Goal: Task Accomplishment & Management: Use online tool/utility

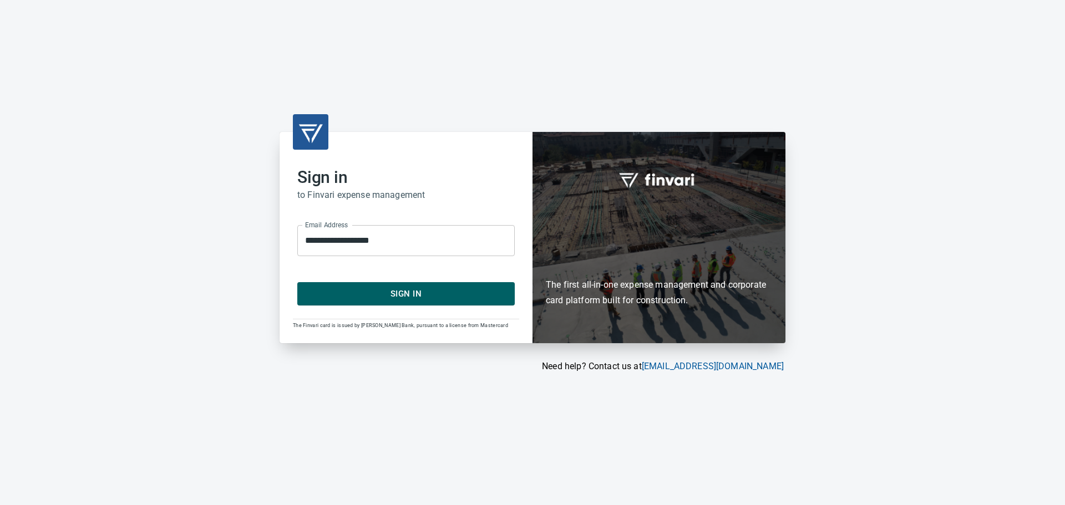
drag, startPoint x: 424, startPoint y: 295, endPoint x: 419, endPoint y: 261, distance: 33.6
click at [424, 288] on span "Sign In" at bounding box center [406, 294] width 193 height 14
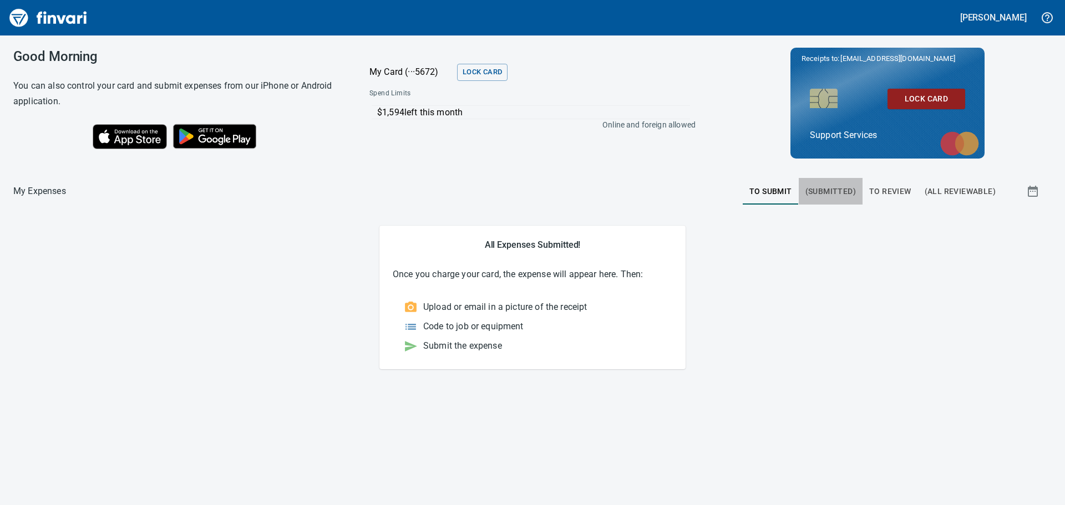
click at [829, 186] on span "(Submitted)" at bounding box center [830, 192] width 50 height 14
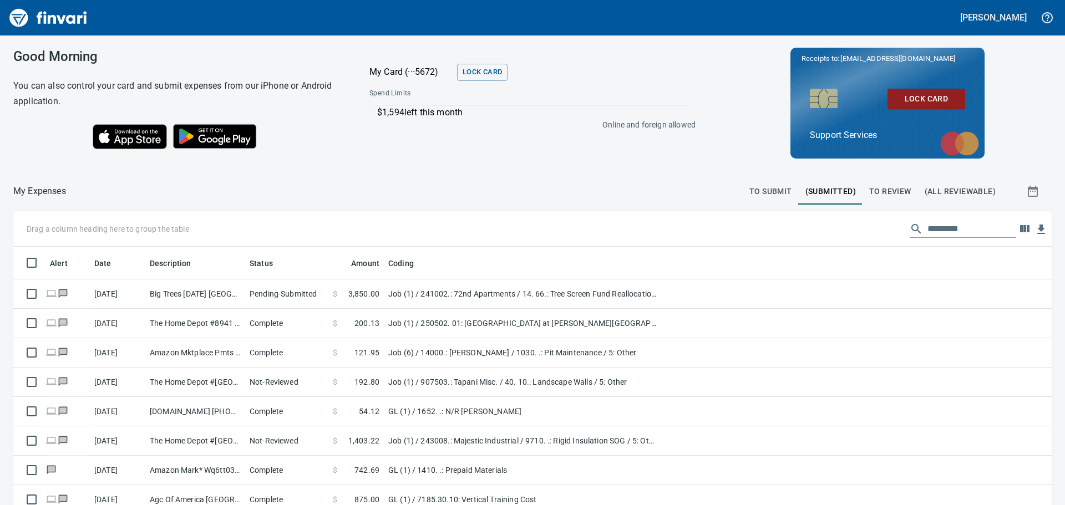
scroll to position [375, 1013]
click at [882, 189] on span "To Review" at bounding box center [890, 192] width 42 height 14
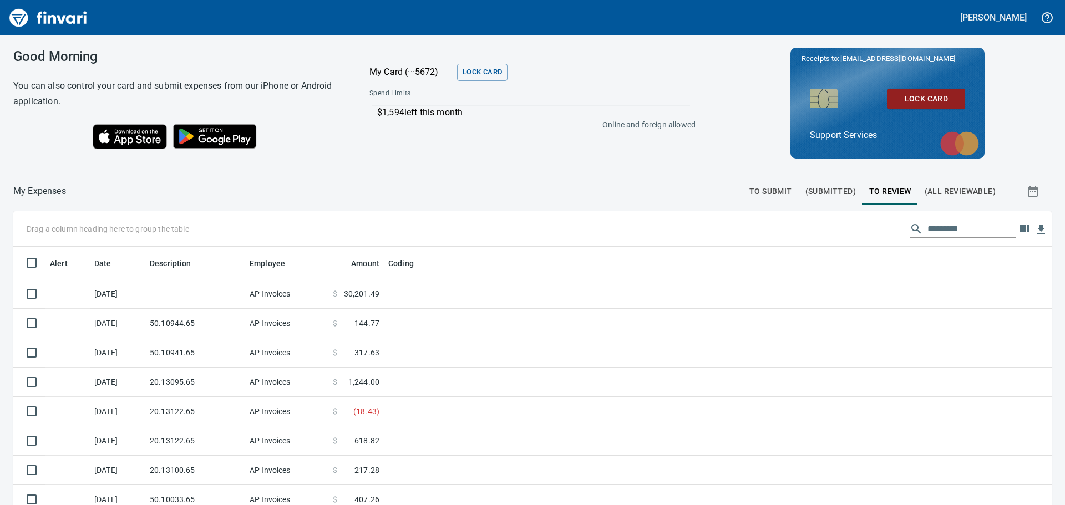
scroll to position [375, 1013]
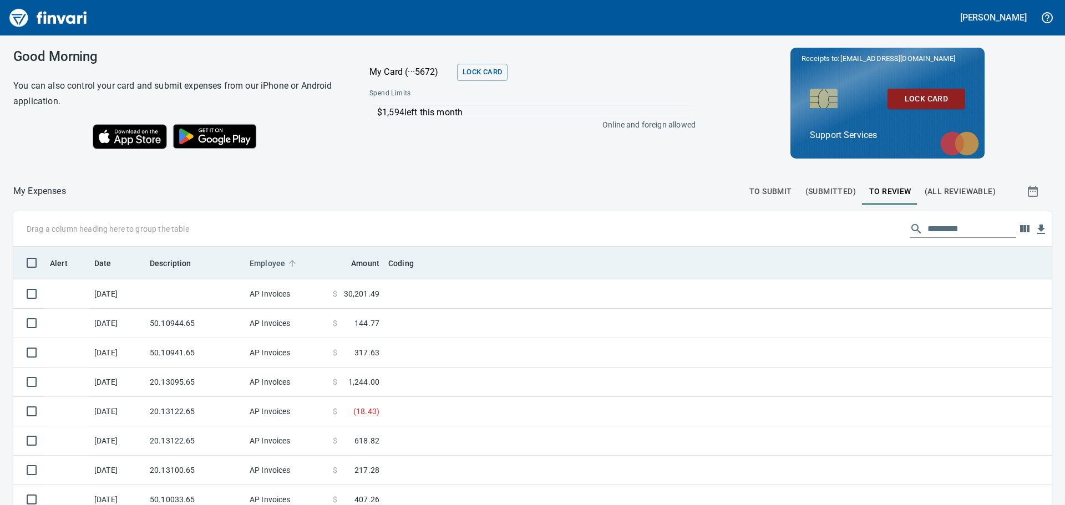
click at [265, 267] on span "Employee" at bounding box center [267, 263] width 35 height 13
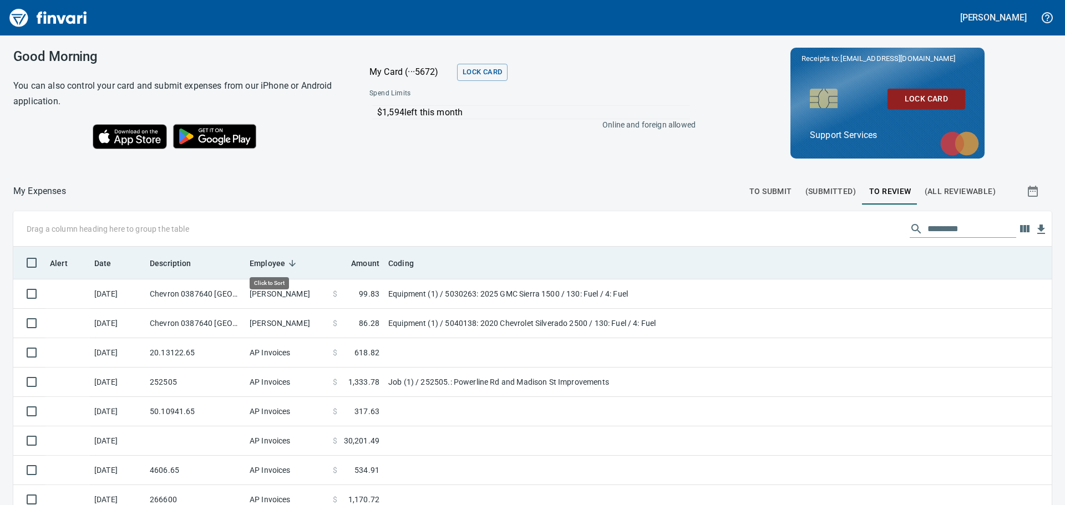
click at [265, 267] on span "Employee" at bounding box center [267, 263] width 35 height 13
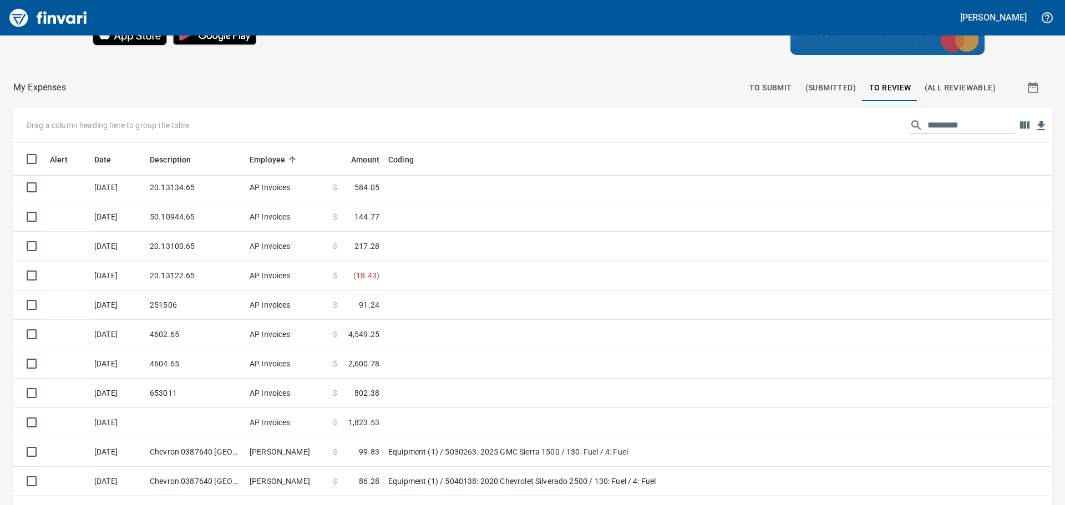
scroll to position [111, 0]
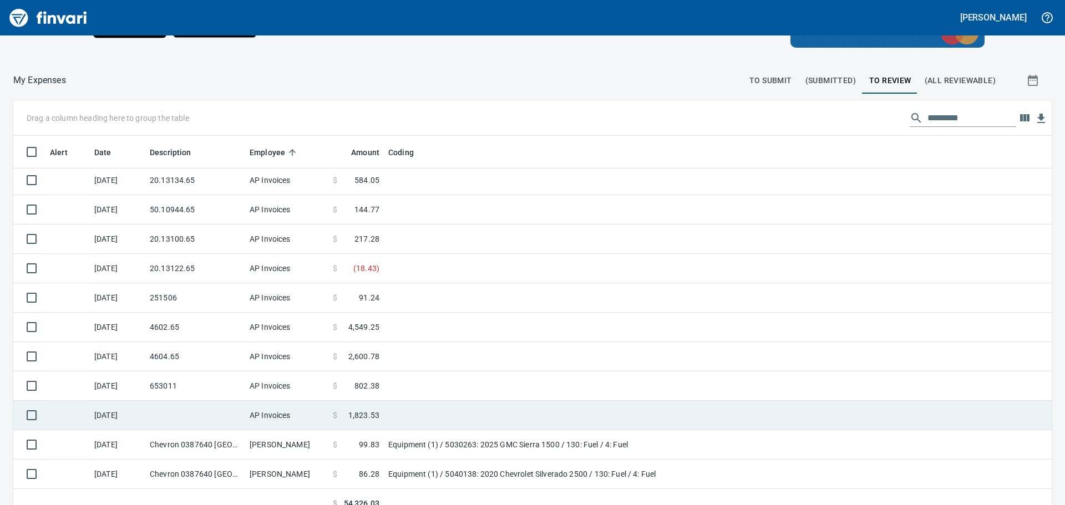
click at [412, 412] on td at bounding box center [522, 415] width 277 height 29
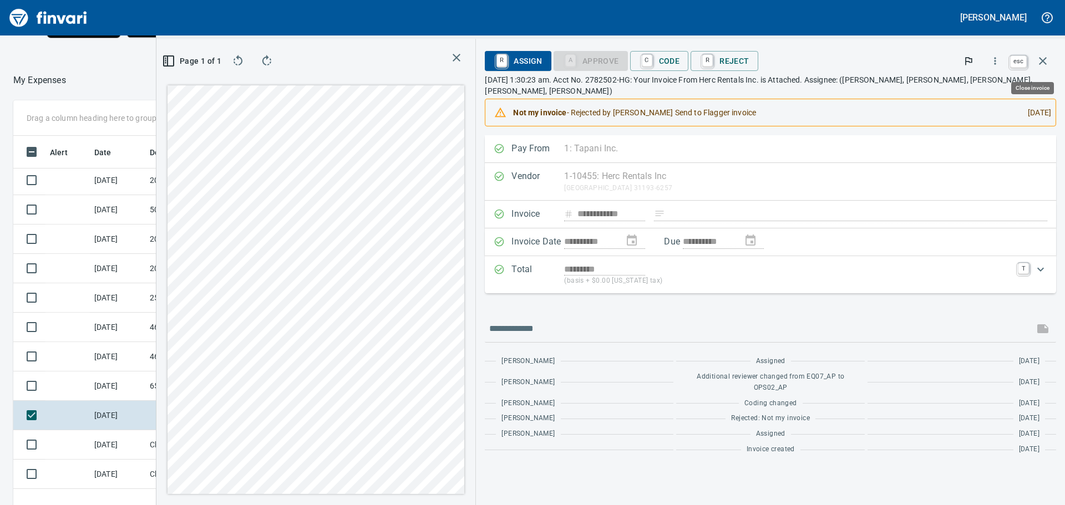
scroll to position [375, 736]
click at [1038, 62] on icon "button" at bounding box center [1042, 60] width 13 height 13
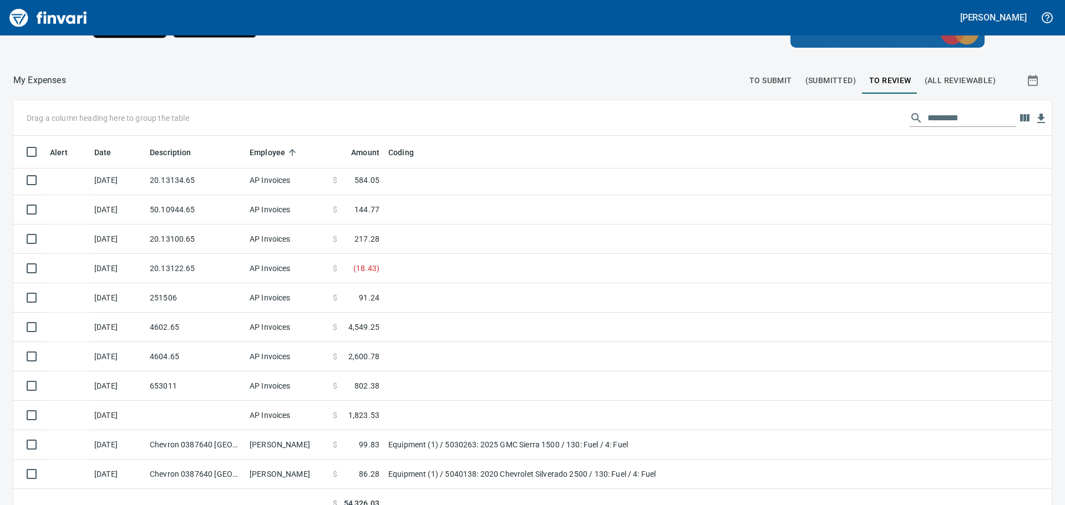
scroll to position [375, 1013]
click at [1020, 116] on icon "button" at bounding box center [1024, 117] width 9 height 7
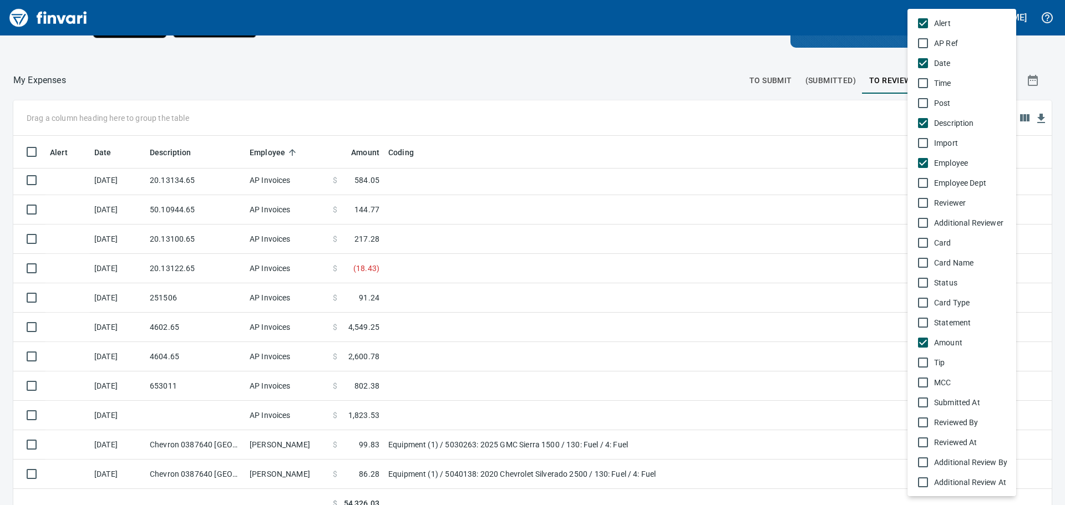
scroll to position [55, 0]
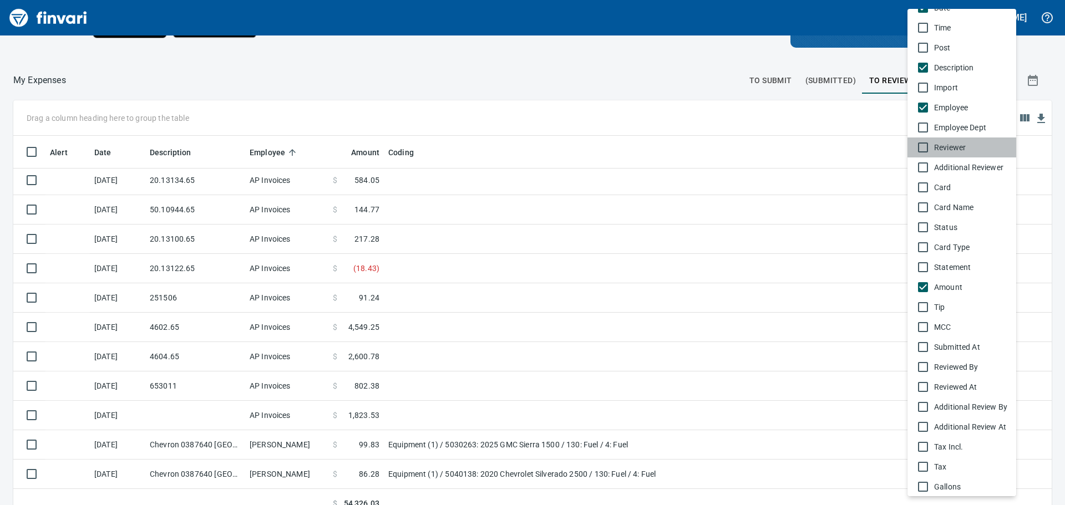
click at [964, 145] on span "Reviewer" at bounding box center [970, 147] width 73 height 11
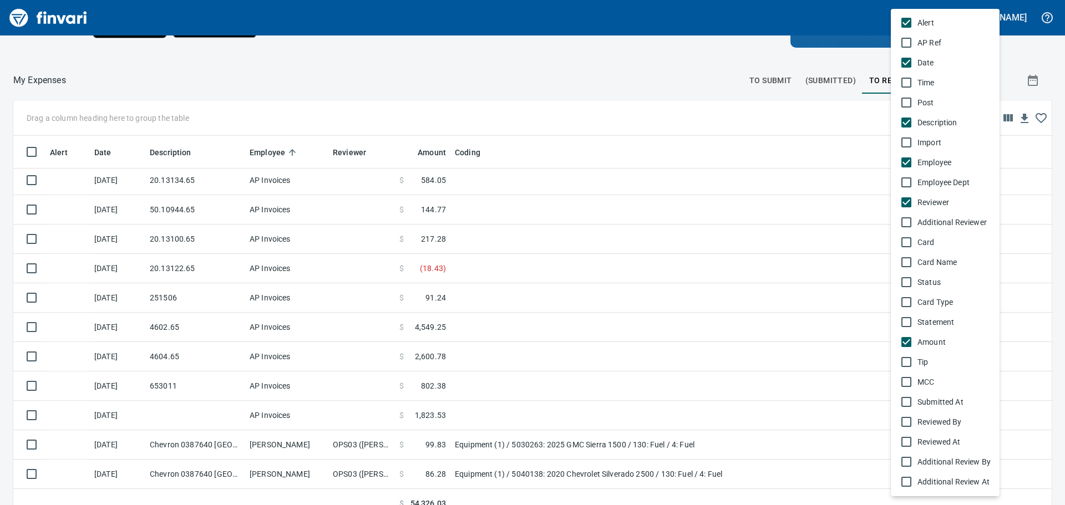
scroll to position [0, 0]
click at [947, 225] on span "Additional Reviewer" at bounding box center [953, 222] width 73 height 11
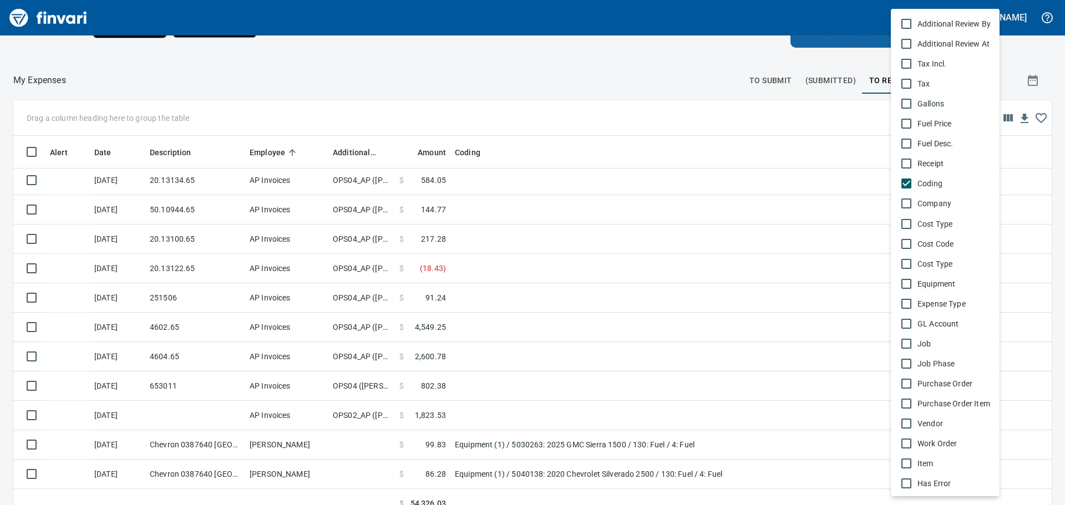
scroll to position [444, 0]
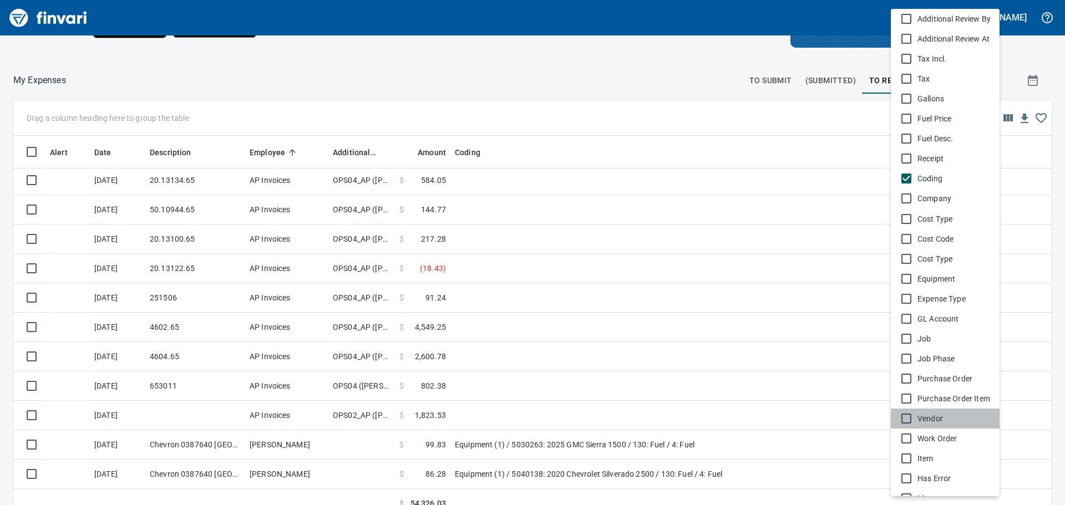
click at [932, 422] on span "Vendor" at bounding box center [953, 418] width 73 height 11
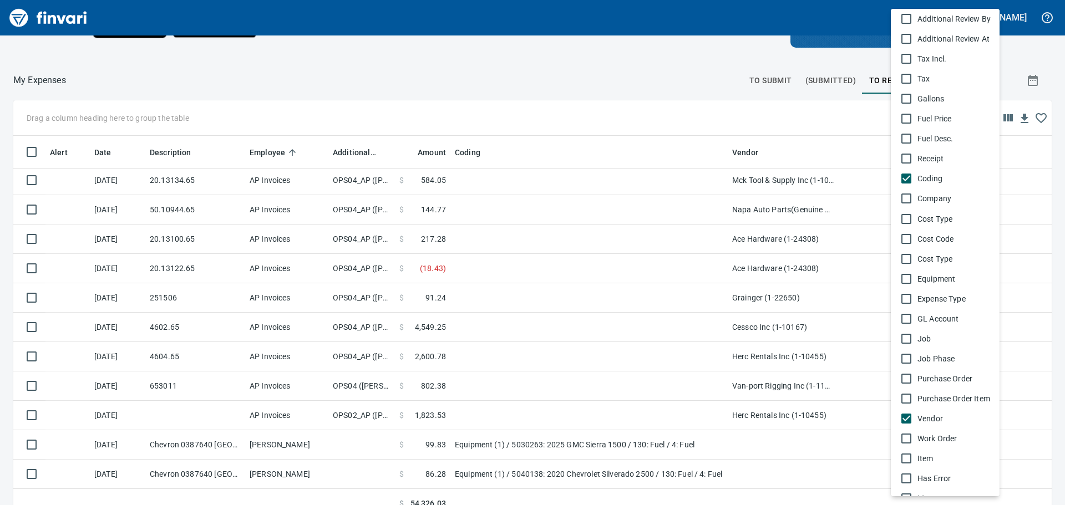
click at [1046, 82] on div at bounding box center [532, 252] width 1065 height 505
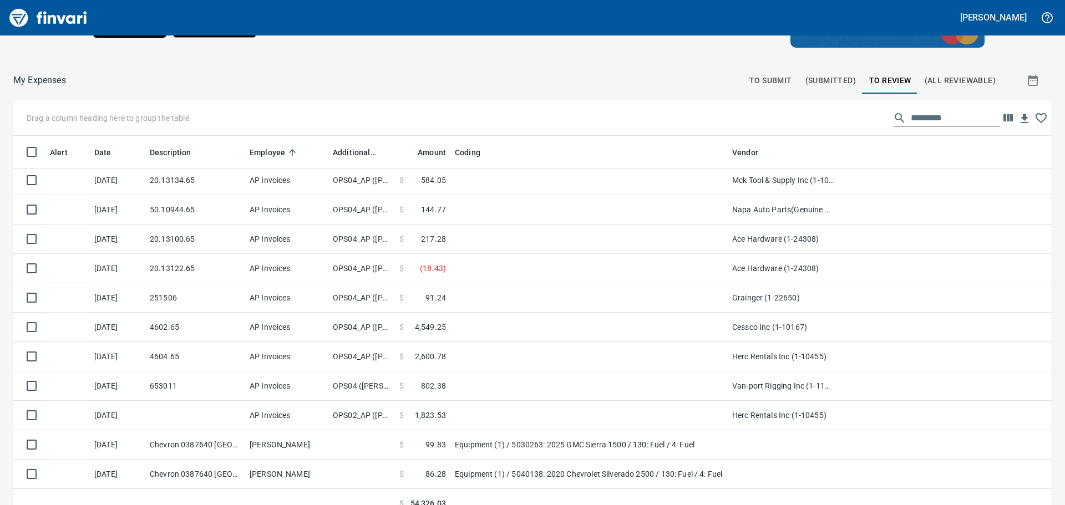
scroll to position [375, 1013]
click at [1034, 118] on icon "button" at bounding box center [1040, 117] width 13 height 13
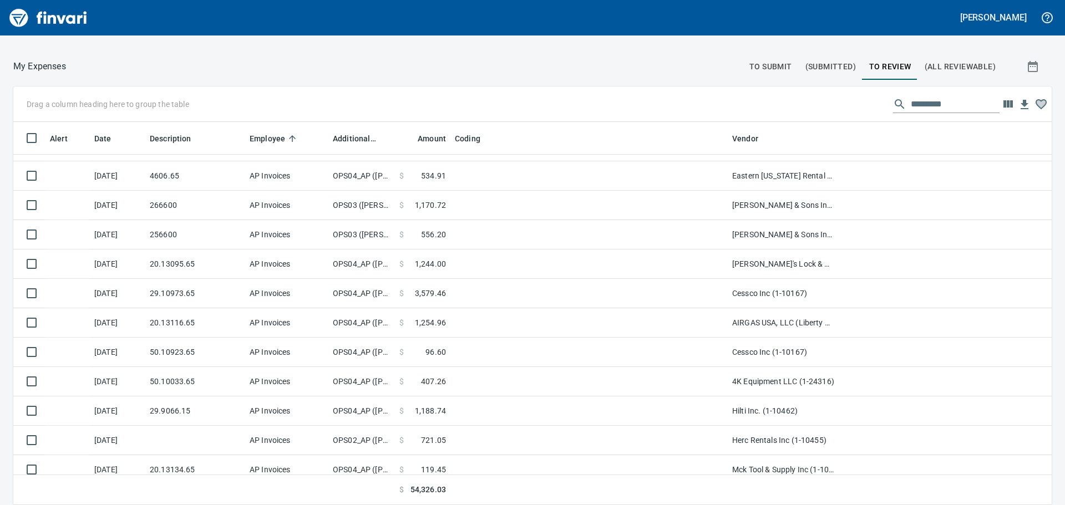
scroll to position [0, 0]
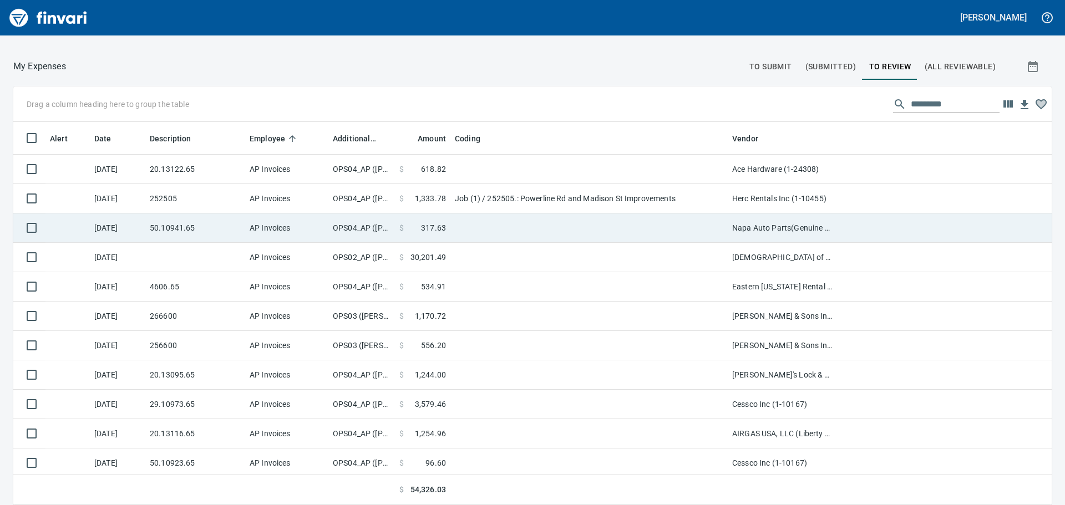
click at [557, 222] on td at bounding box center [588, 228] width 277 height 29
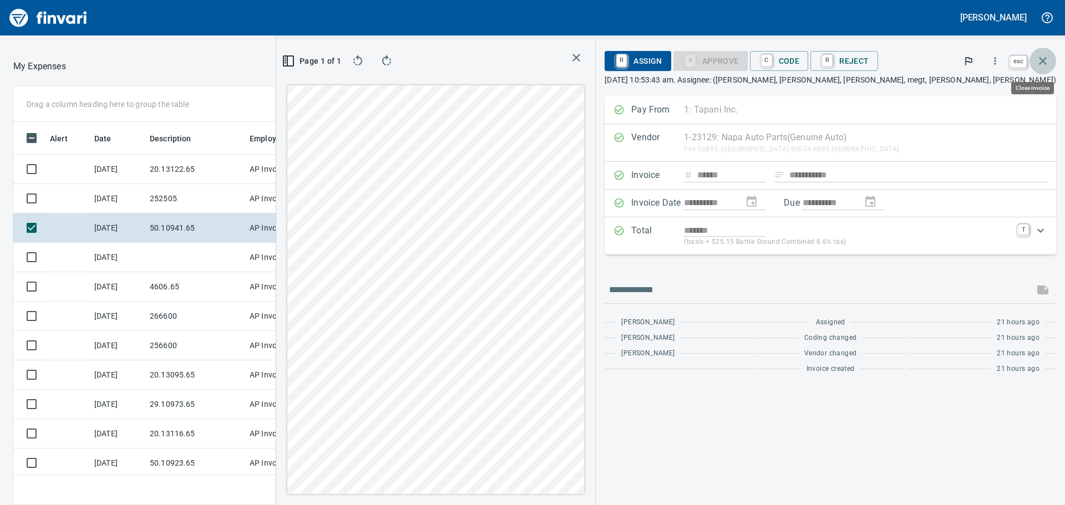
scroll to position [367, 736]
click at [1051, 56] on button "button" at bounding box center [1042, 61] width 27 height 27
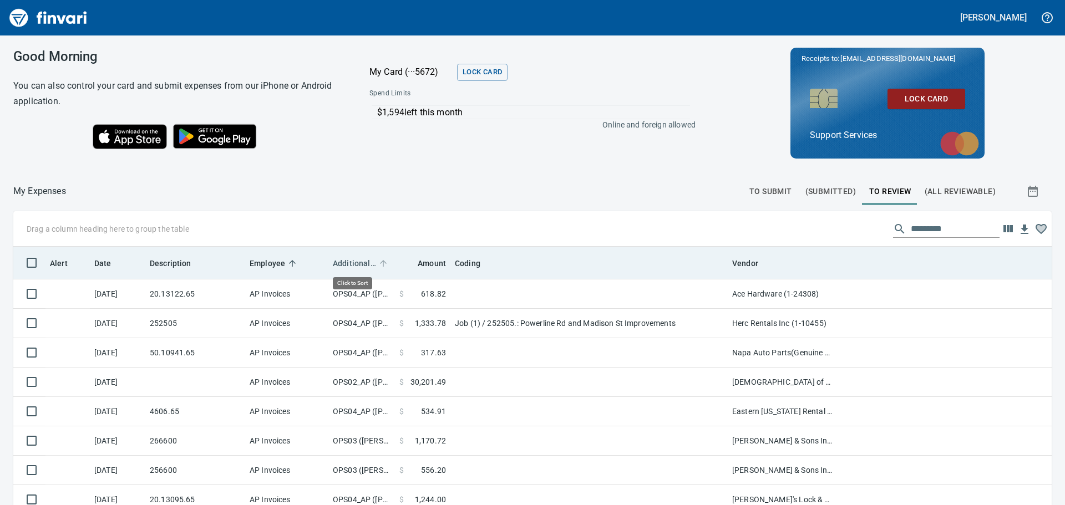
click at [363, 258] on span "Additional Reviewer" at bounding box center [354, 263] width 43 height 13
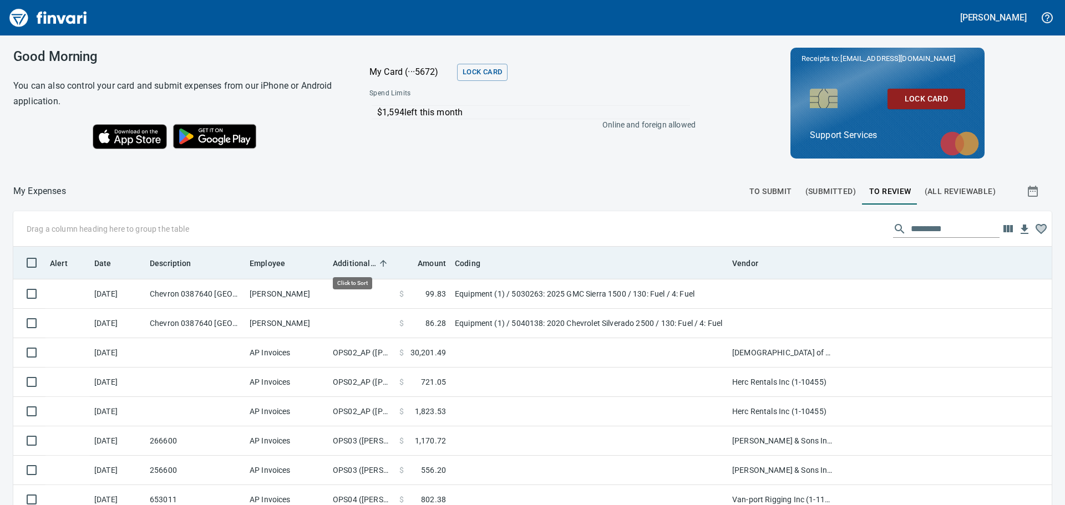
click at [363, 258] on span "Additional Reviewer" at bounding box center [354, 263] width 43 height 13
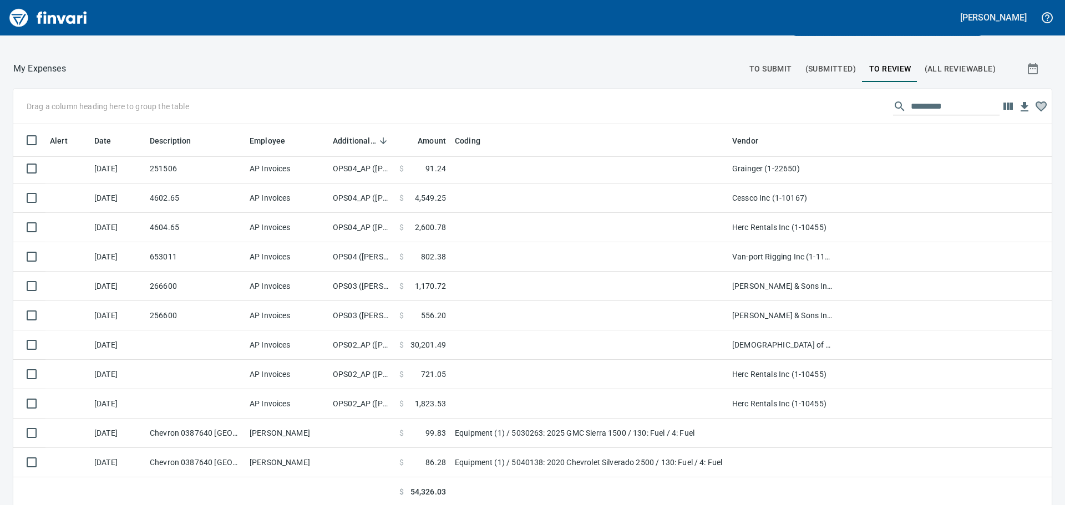
scroll to position [125, 0]
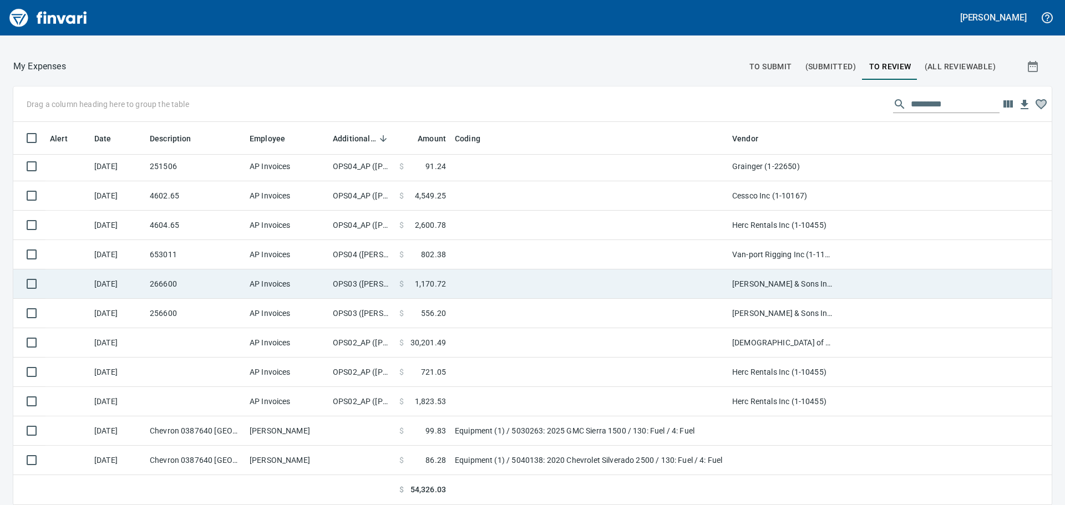
click at [355, 294] on td "OPS03 ([PERSON_NAME])" at bounding box center [361, 284] width 67 height 29
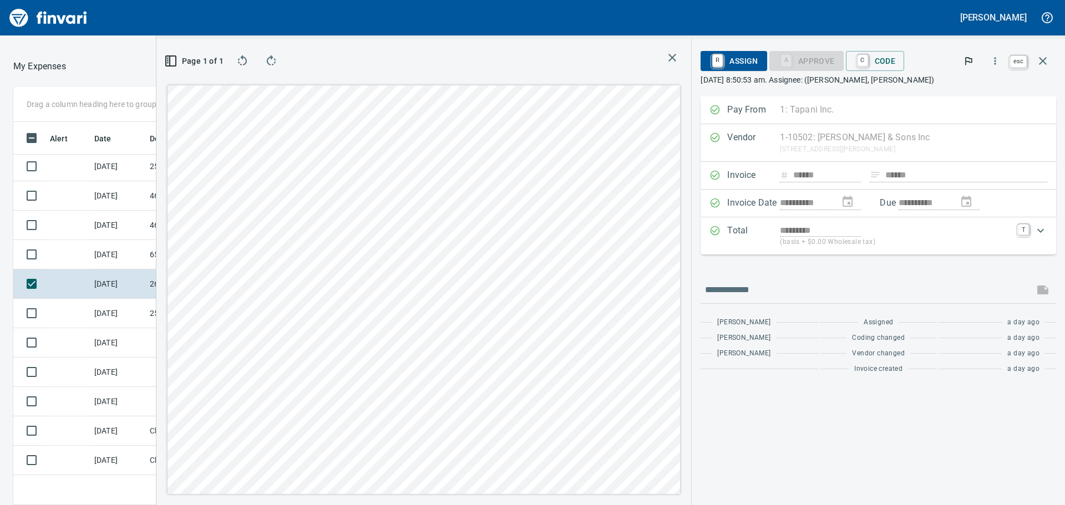
scroll to position [367, 736]
click at [1044, 65] on icon "button" at bounding box center [1042, 60] width 13 height 13
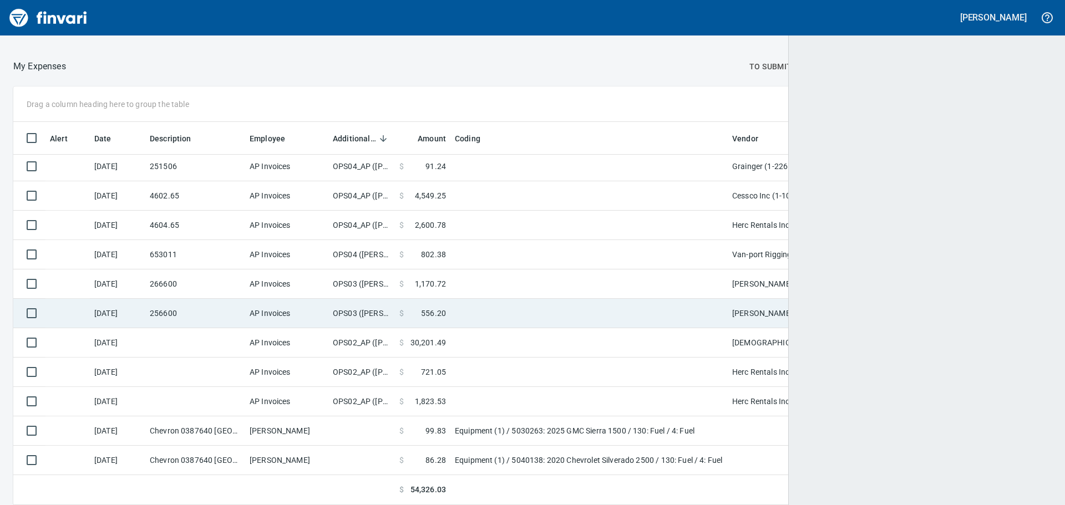
scroll to position [375, 1013]
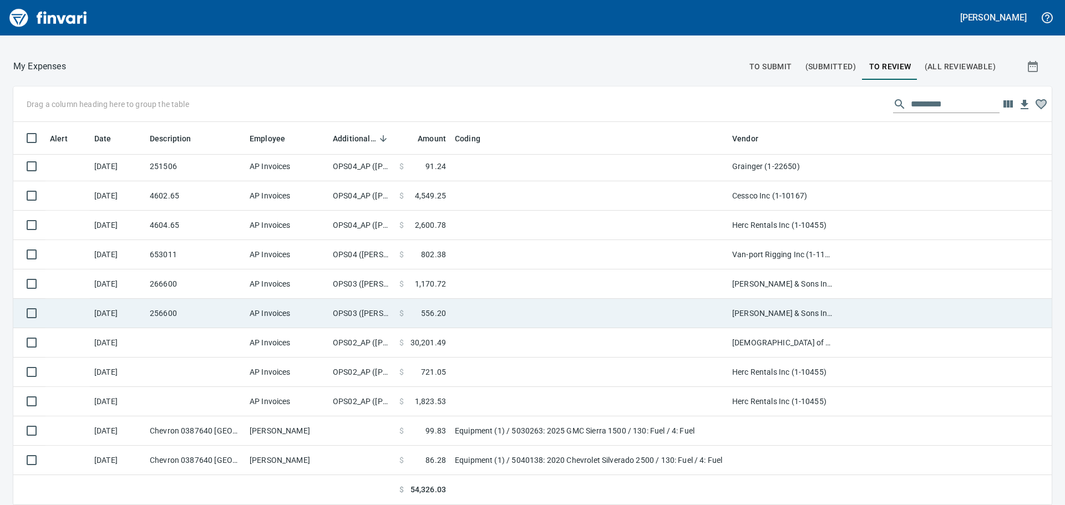
click at [382, 317] on td "OPS03 ([PERSON_NAME])" at bounding box center [361, 313] width 67 height 29
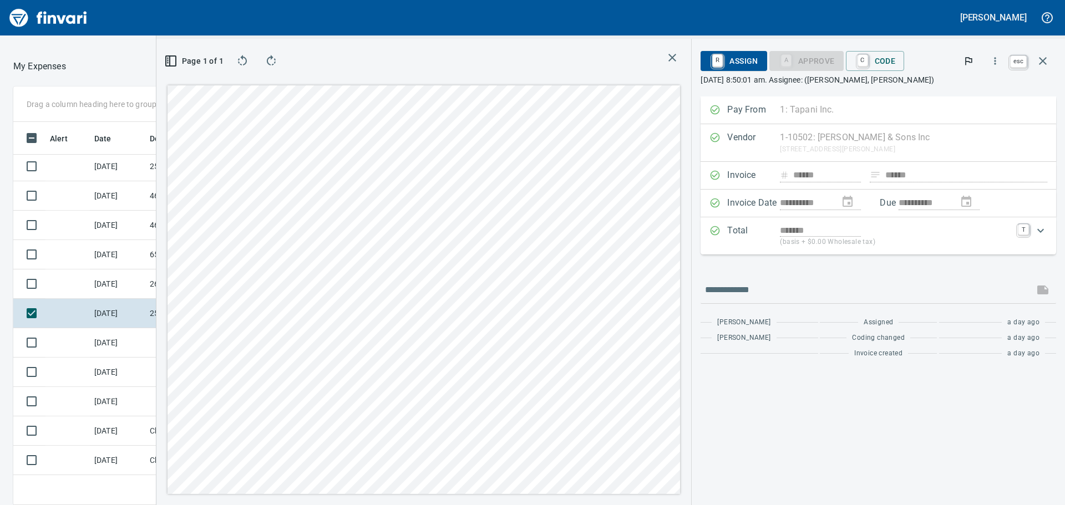
scroll to position [367, 736]
click at [1042, 70] on button "button" at bounding box center [1042, 61] width 27 height 27
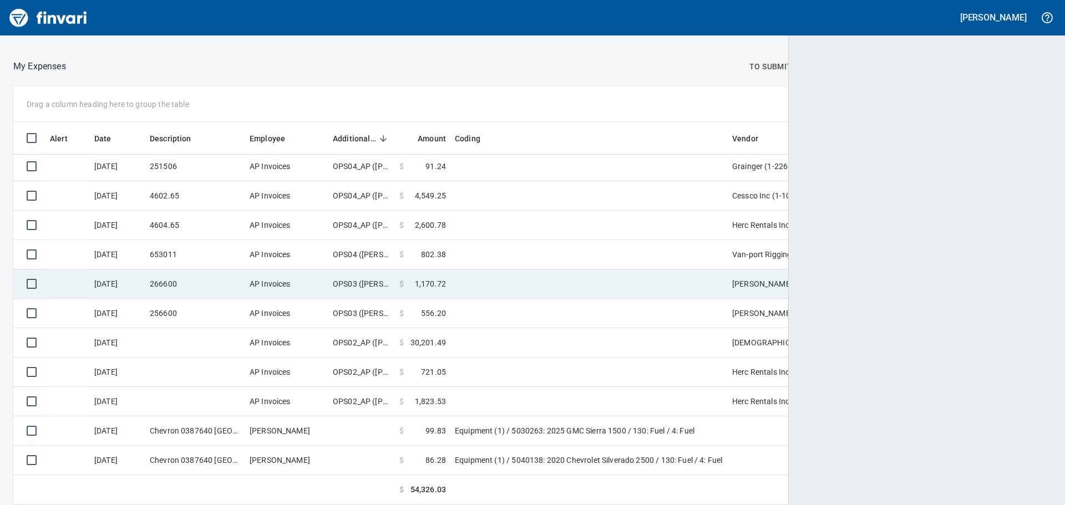
scroll to position [375, 1011]
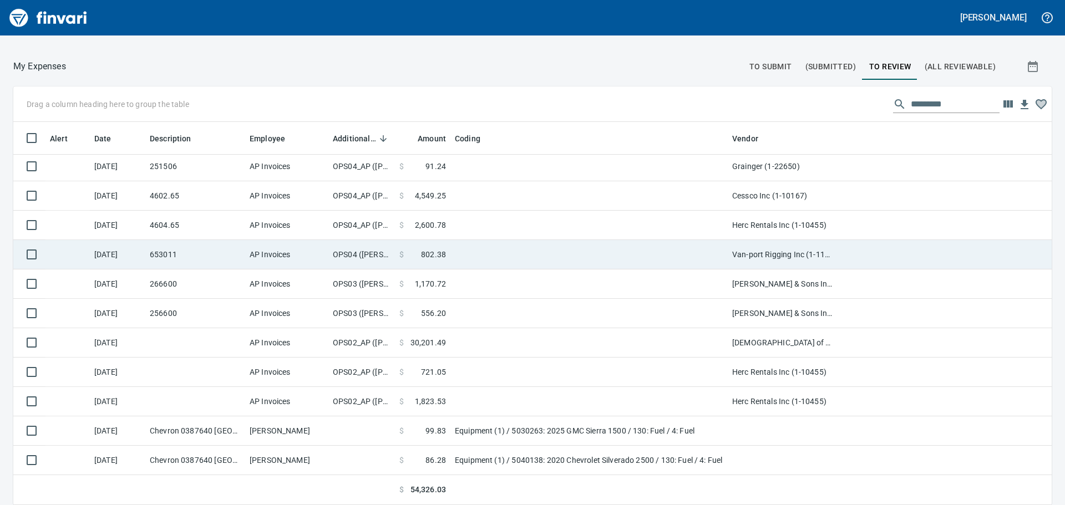
click at [360, 257] on td "OPS04 ([PERSON_NAME], [PERSON_NAME], [PERSON_NAME], [PERSON_NAME], [PERSON_NAME…" at bounding box center [361, 254] width 67 height 29
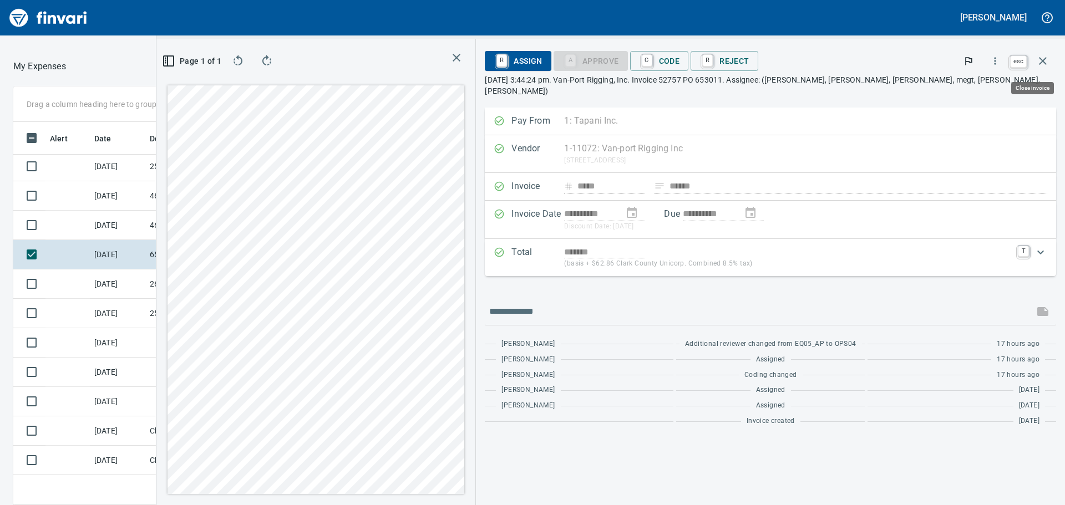
scroll to position [367, 736]
click at [1048, 63] on icon "button" at bounding box center [1042, 60] width 13 height 13
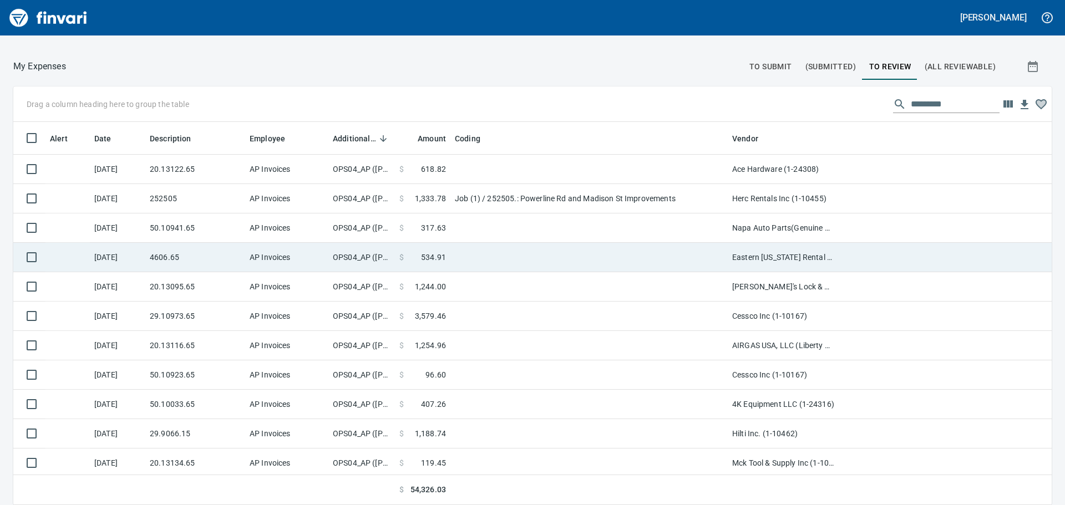
click at [418, 265] on td "$ 534.91" at bounding box center [422, 257] width 55 height 29
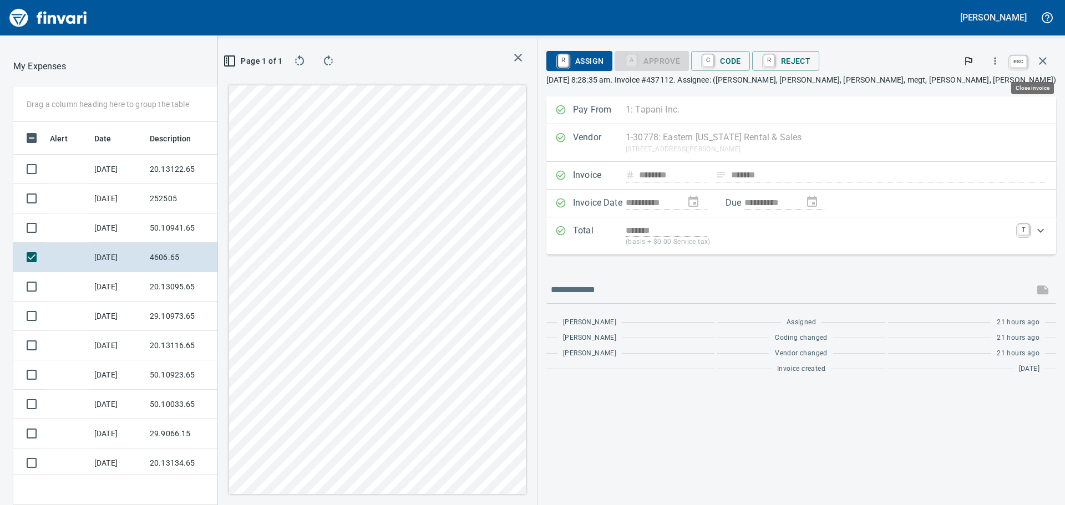
scroll to position [367, 736]
click at [1049, 66] on button "button" at bounding box center [1042, 61] width 27 height 27
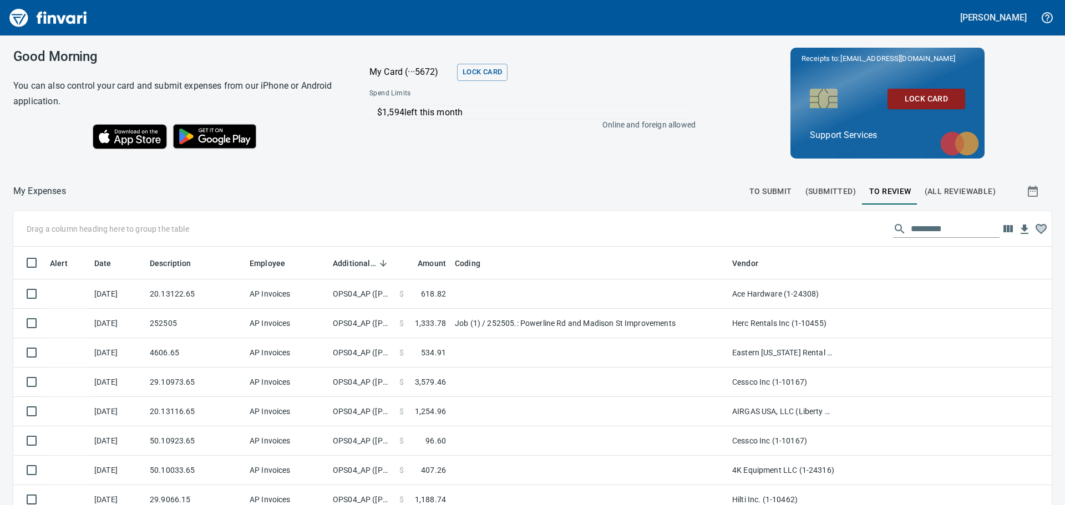
scroll to position [375, 1013]
click at [759, 192] on span "To Submit" at bounding box center [770, 192] width 43 height 14
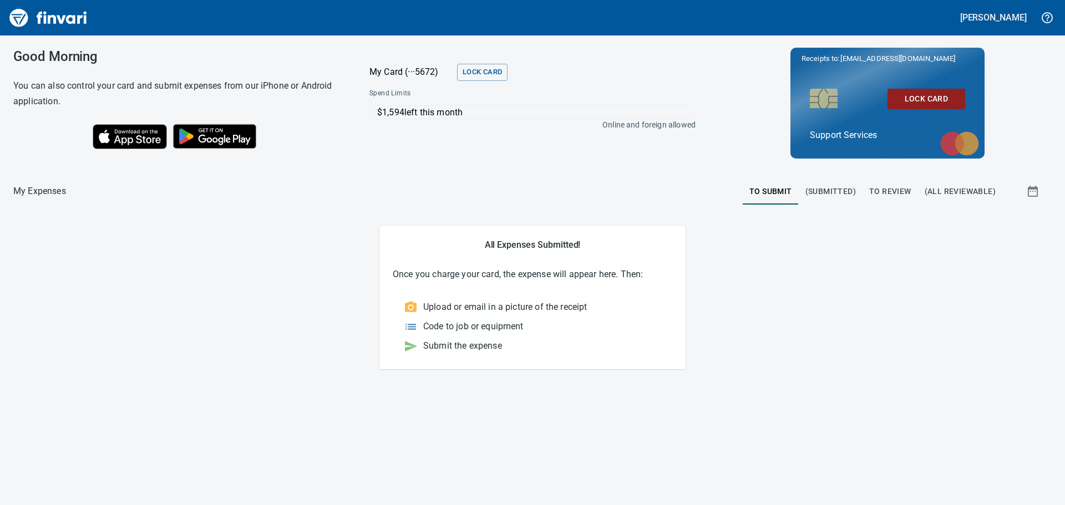
click at [845, 190] on span "(Submitted)" at bounding box center [830, 192] width 50 height 14
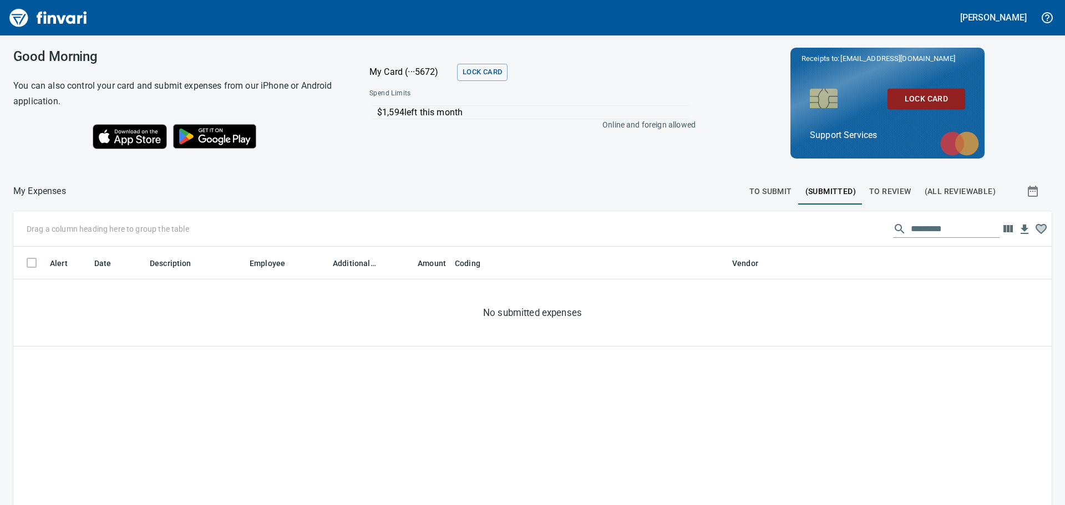
scroll to position [375, 1022]
click at [893, 190] on span "To Review" at bounding box center [890, 192] width 42 height 14
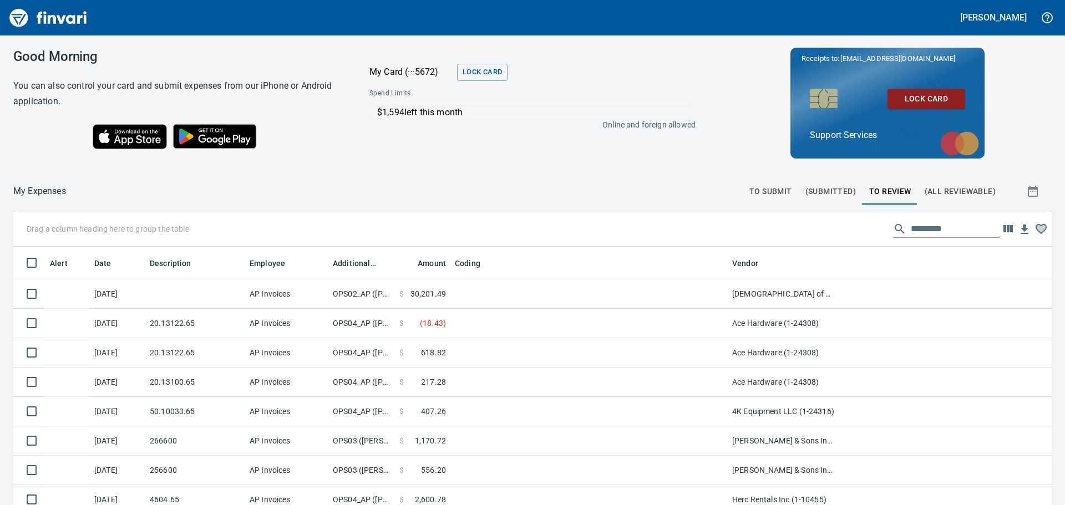
scroll to position [375, 1013]
click at [930, 189] on span "(All Reviewable)" at bounding box center [960, 192] width 71 height 14
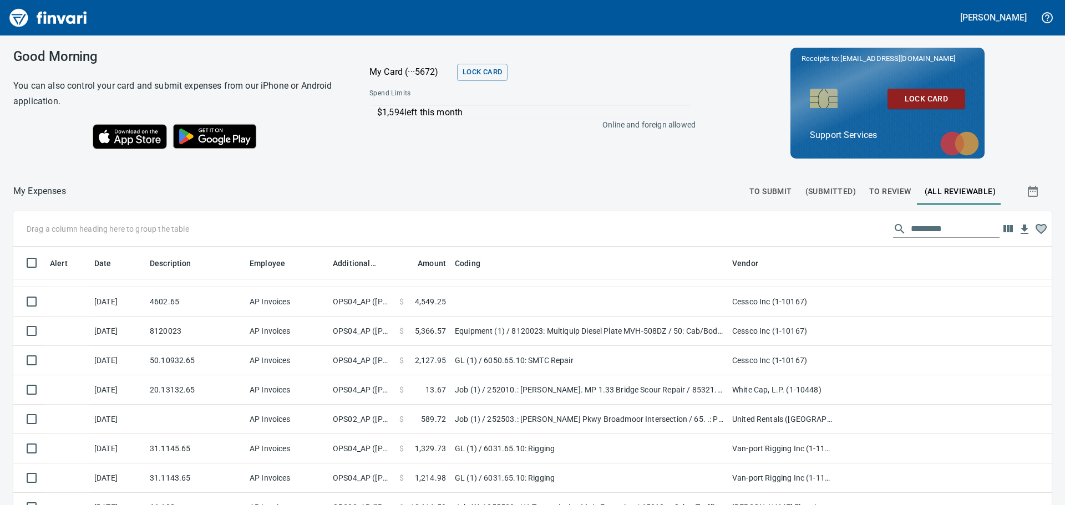
scroll to position [1054, 0]
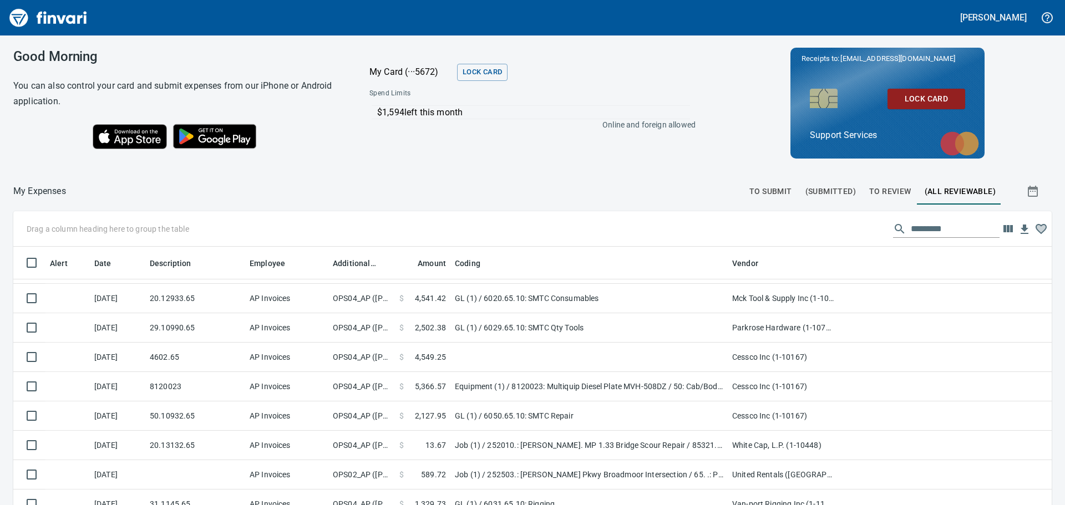
click at [890, 192] on span "To Review" at bounding box center [890, 192] width 42 height 14
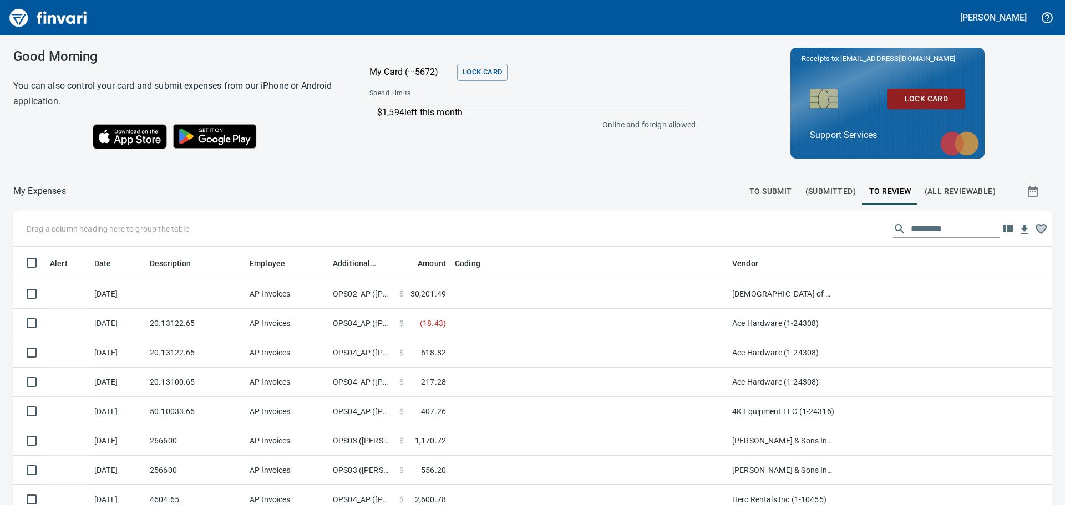
scroll to position [375, 1013]
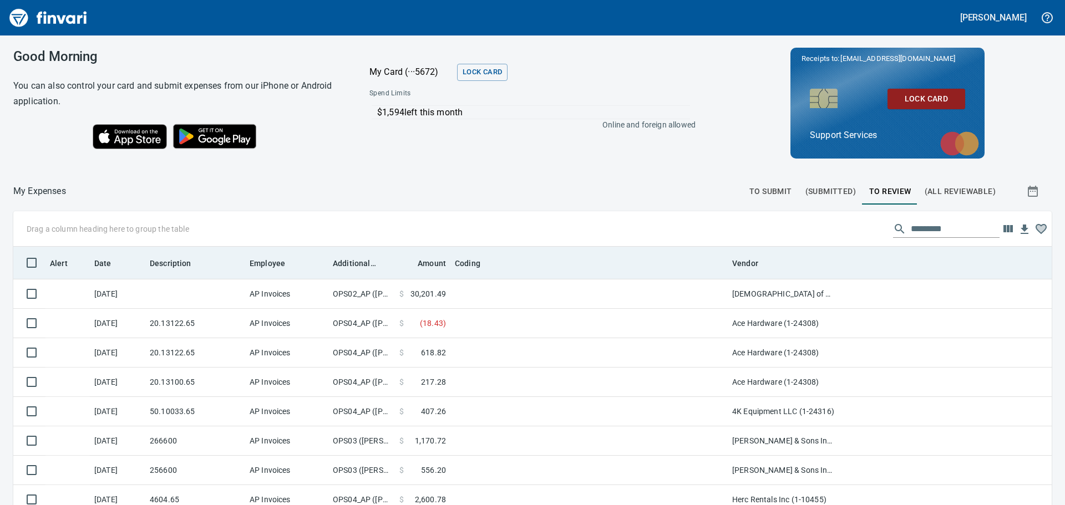
click at [344, 270] on th "Additional Reviewer" at bounding box center [361, 263] width 67 height 32
click at [351, 262] on span "Additional Reviewer" at bounding box center [354, 263] width 43 height 13
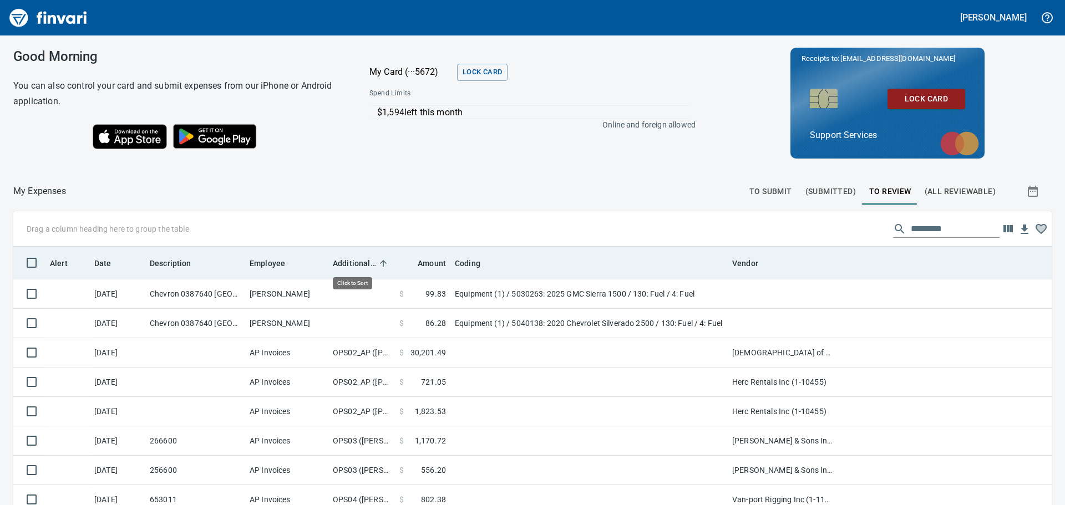
click at [351, 262] on span "Additional Reviewer" at bounding box center [354, 263] width 43 height 13
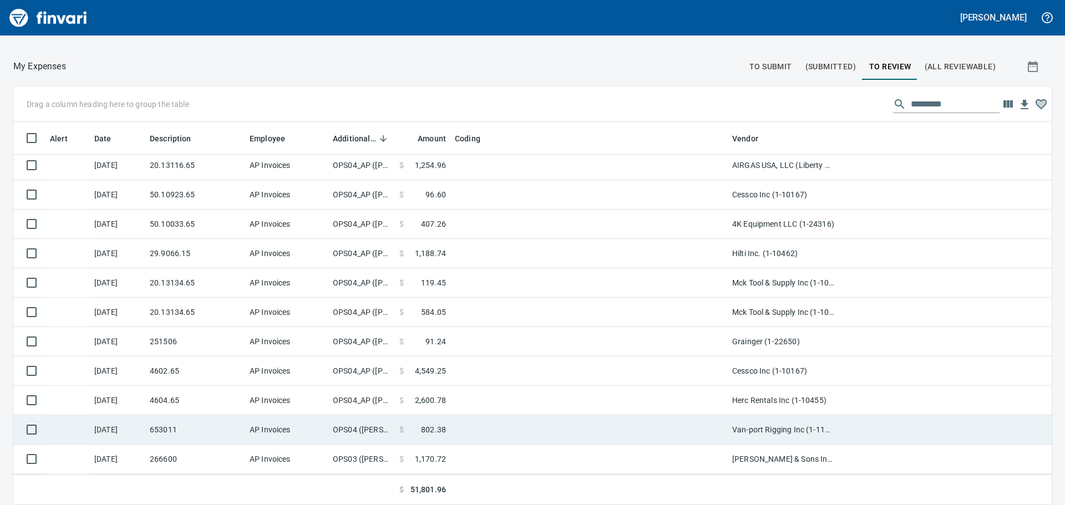
scroll to position [0, 0]
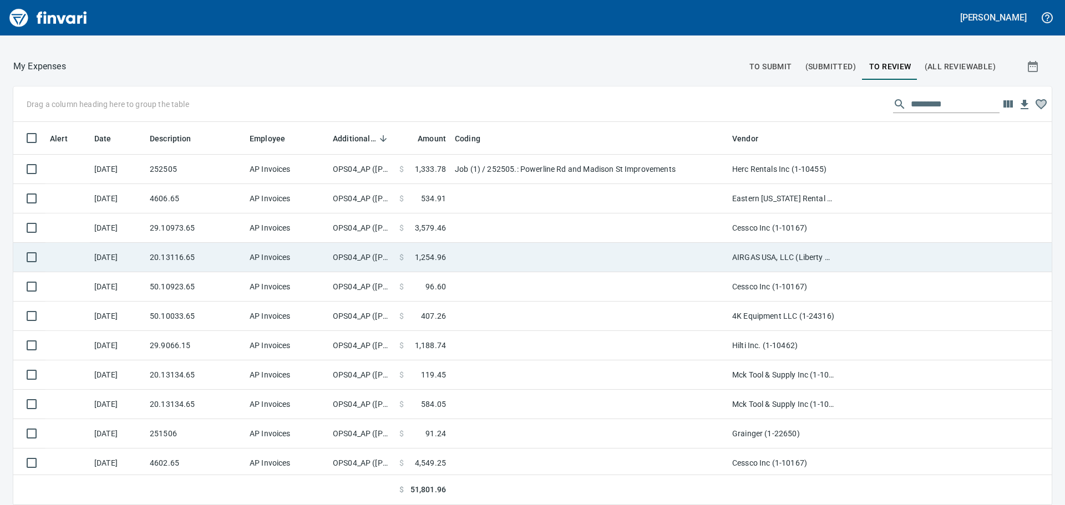
click at [404, 262] on td "$ 1,254.96" at bounding box center [422, 257] width 55 height 29
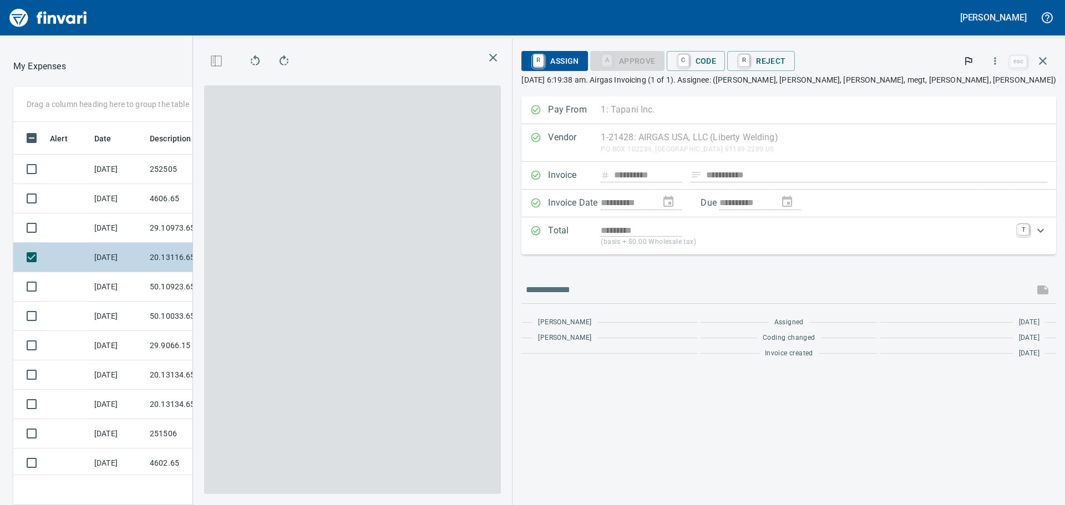
scroll to position [367, 736]
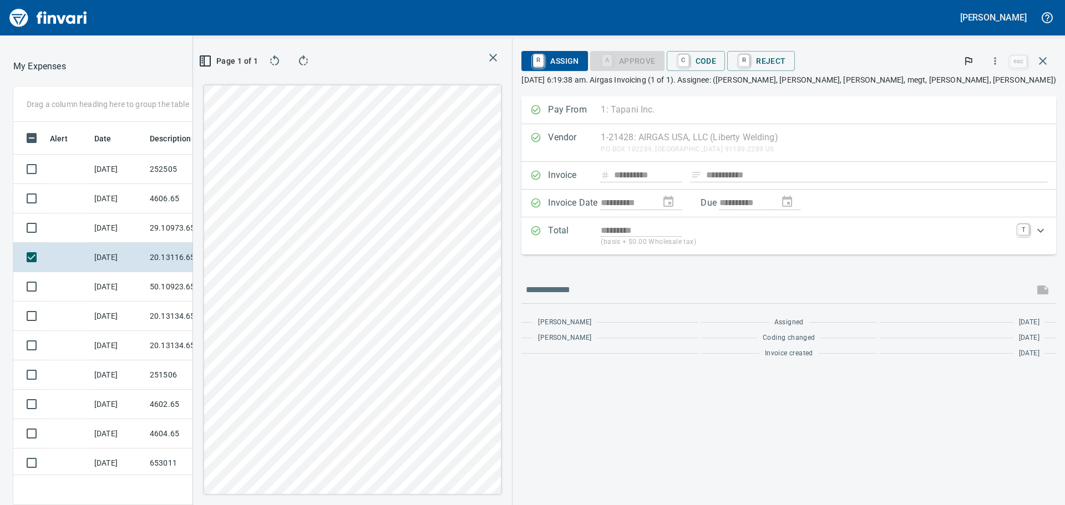
click at [688, 302] on div "**********" at bounding box center [629, 272] width 872 height 466
click at [291, 284] on div "Drag a column heading here to group the table Alert Date Description Employee A…" at bounding box center [532, 296] width 1065 height 419
click at [351, 417] on div "Page 1 of 1" at bounding box center [352, 272] width 319 height 466
click at [744, 268] on div "**********" at bounding box center [629, 272] width 872 height 466
click at [689, 59] on link "C" at bounding box center [683, 61] width 11 height 12
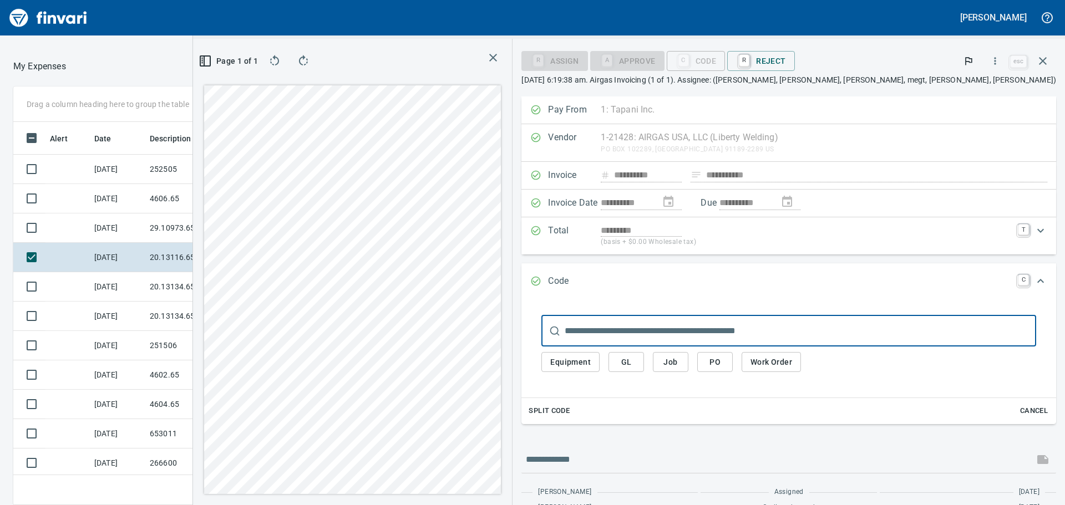
click at [786, 340] on input "text" at bounding box center [800, 331] width 471 height 31
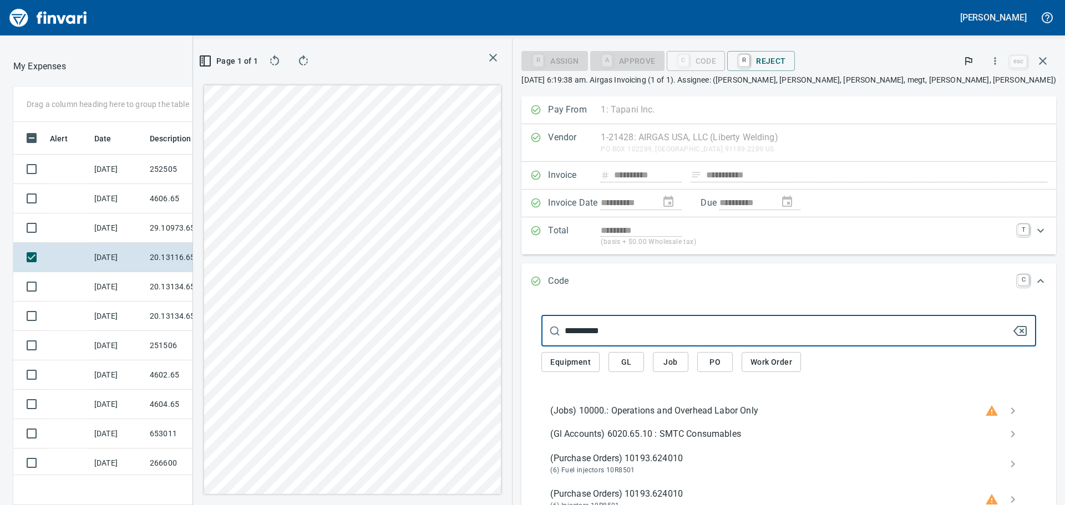
type input "**********"
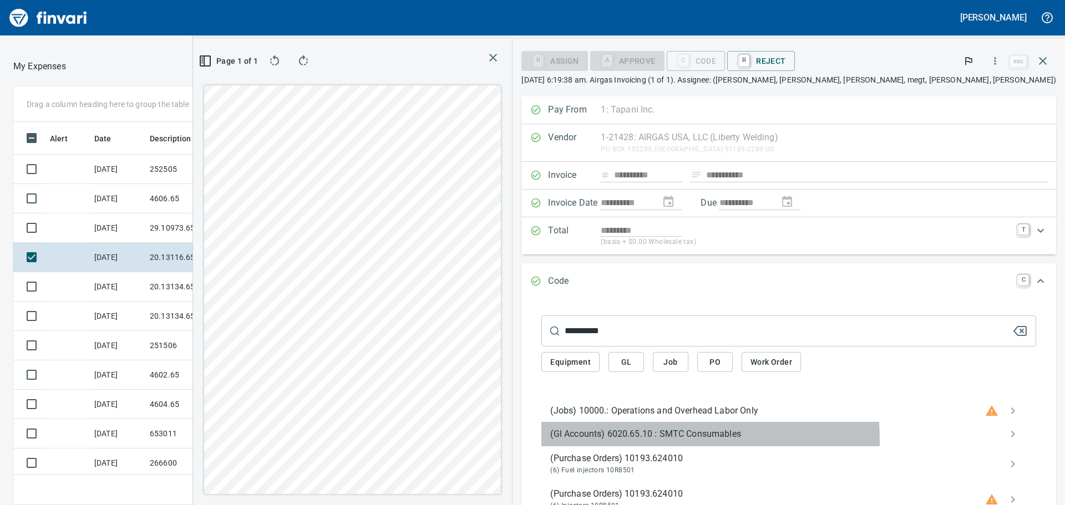
click at [776, 440] on span "(Gl Accounts) 6020.65.10 : SMTC Consumables" at bounding box center [779, 434] width 459 height 13
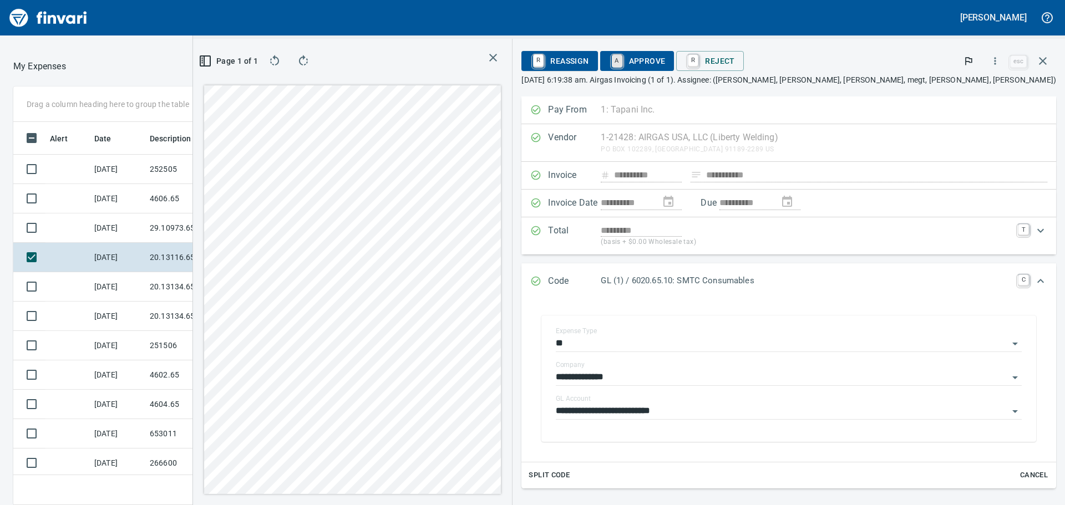
click at [622, 63] on link "A" at bounding box center [617, 61] width 11 height 12
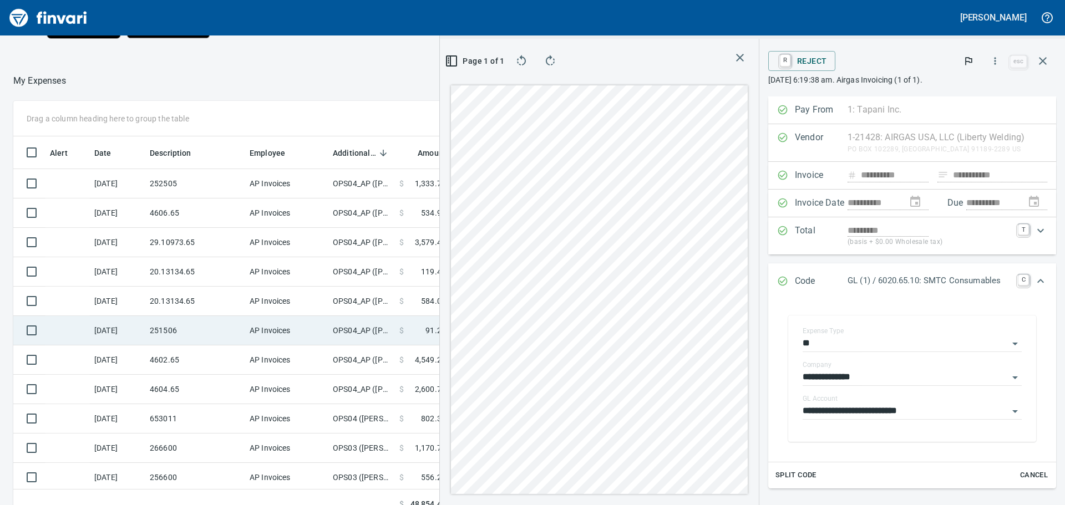
scroll to position [125, 0]
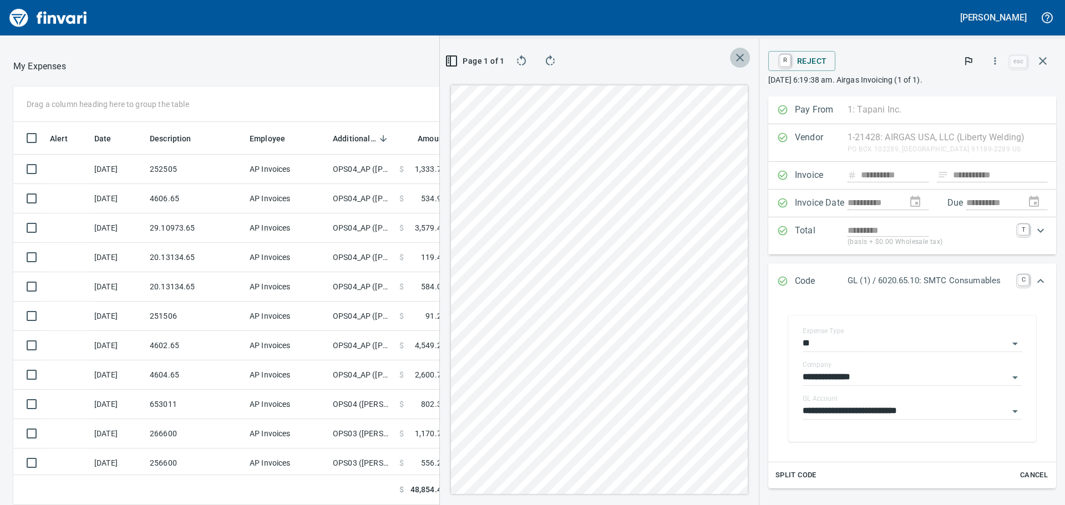
click at [732, 58] on span "button" at bounding box center [740, 57] width 16 height 13
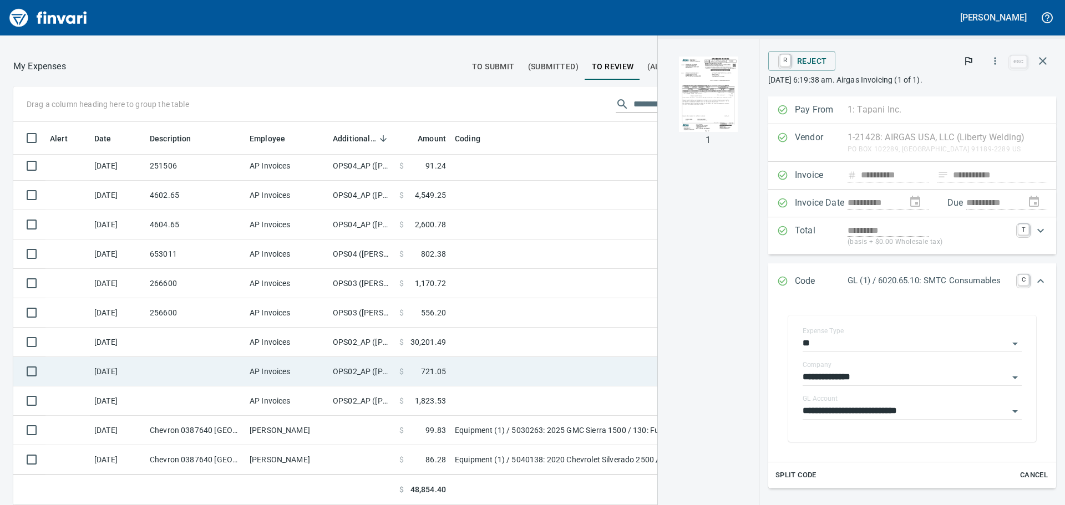
scroll to position [0, 0]
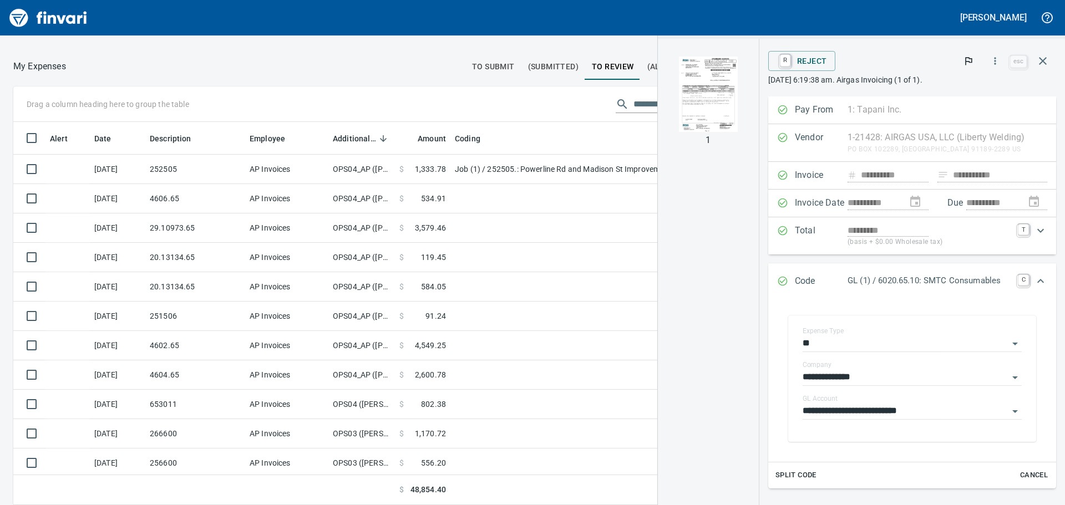
click at [726, 84] on div at bounding box center [708, 94] width 76 height 93
click at [706, 94] on img "button" at bounding box center [708, 94] width 58 height 75
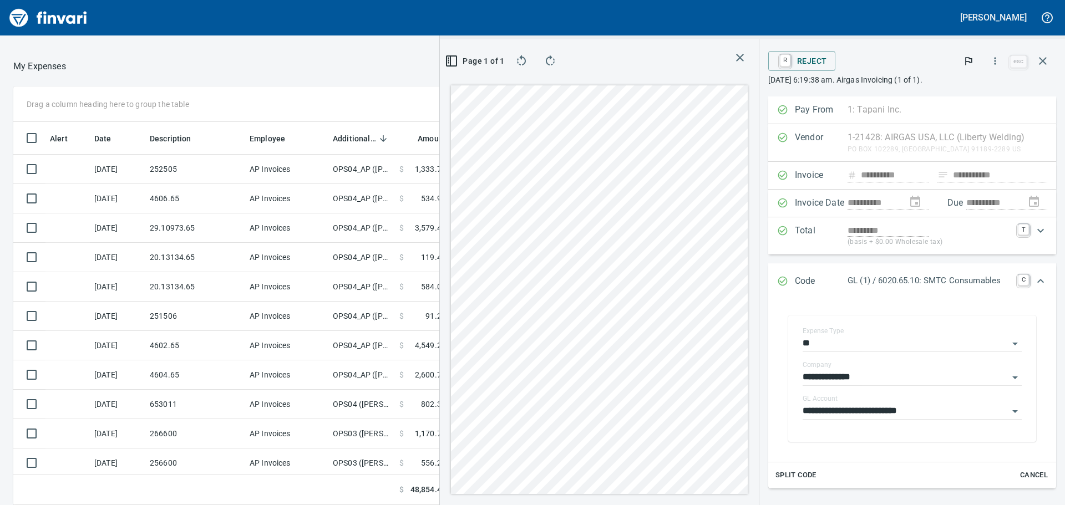
click at [705, 94] on div "1 Page 1 of 1" at bounding box center [599, 272] width 319 height 466
